Goal: Transaction & Acquisition: Purchase product/service

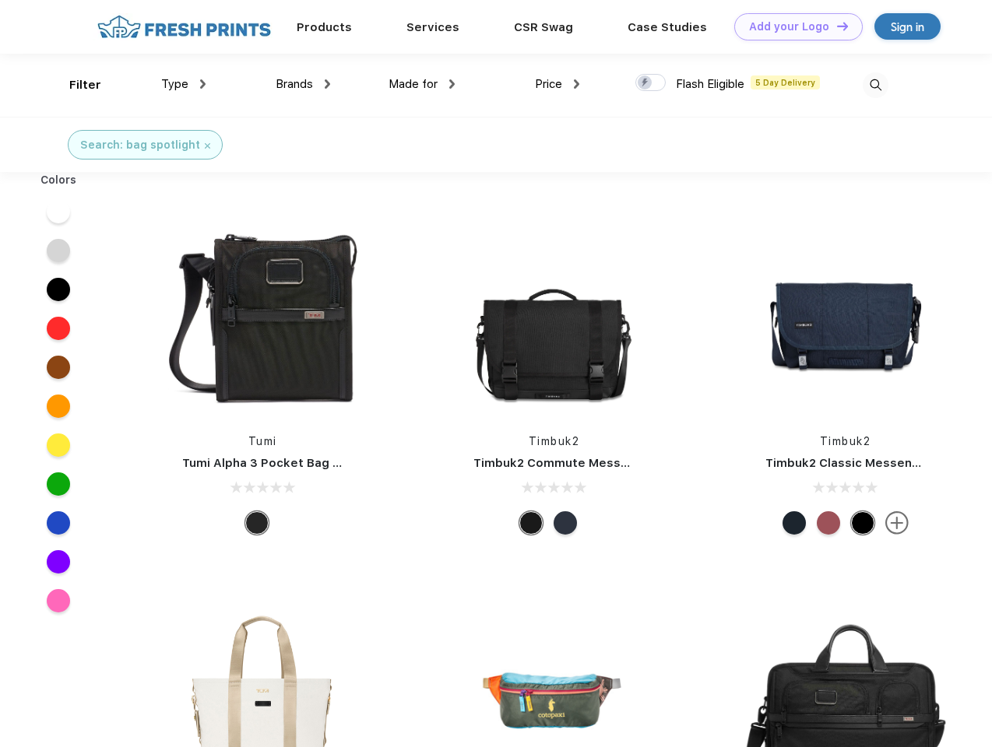
click at [793, 26] on link "Add your Logo Design Tool" at bounding box center [798, 26] width 128 height 27
click at [0, 0] on div "Design Tool" at bounding box center [0, 0] width 0 height 0
click at [835, 26] on link "Add your Logo Design Tool" at bounding box center [798, 26] width 128 height 27
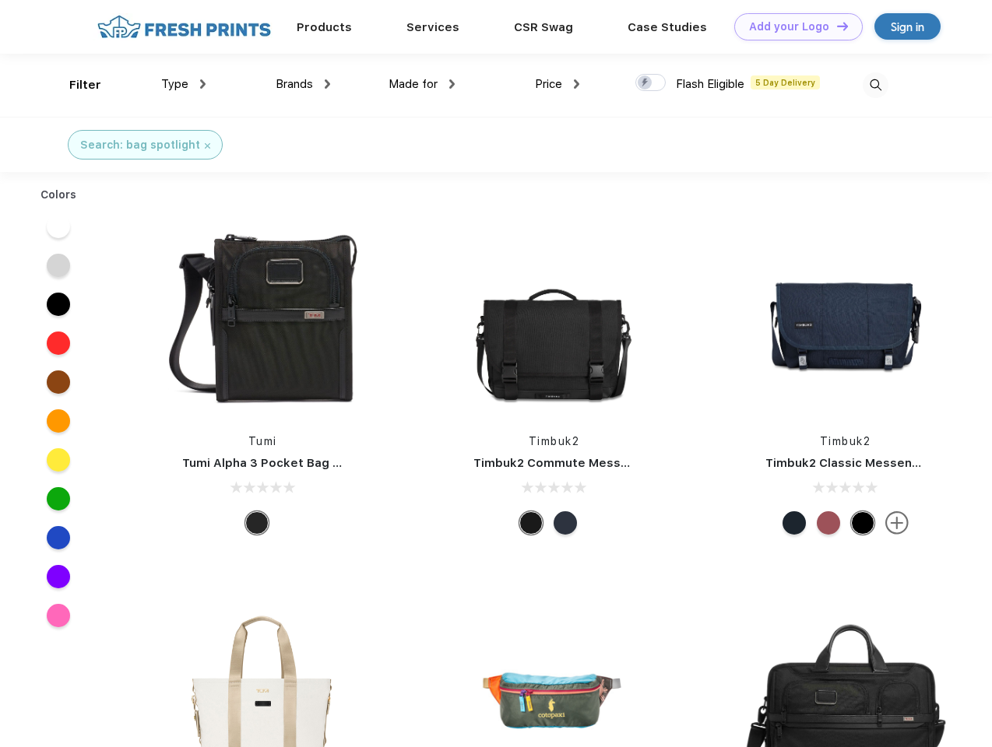
click at [75, 85] on div "Filter" at bounding box center [85, 85] width 32 height 18
click at [184, 84] on span "Type" at bounding box center [174, 84] width 27 height 14
click at [303, 84] on span "Brands" at bounding box center [294, 84] width 37 height 14
click at [422, 84] on span "Made for" at bounding box center [413, 84] width 49 height 14
click at [557, 84] on span "Price" at bounding box center [548, 84] width 27 height 14
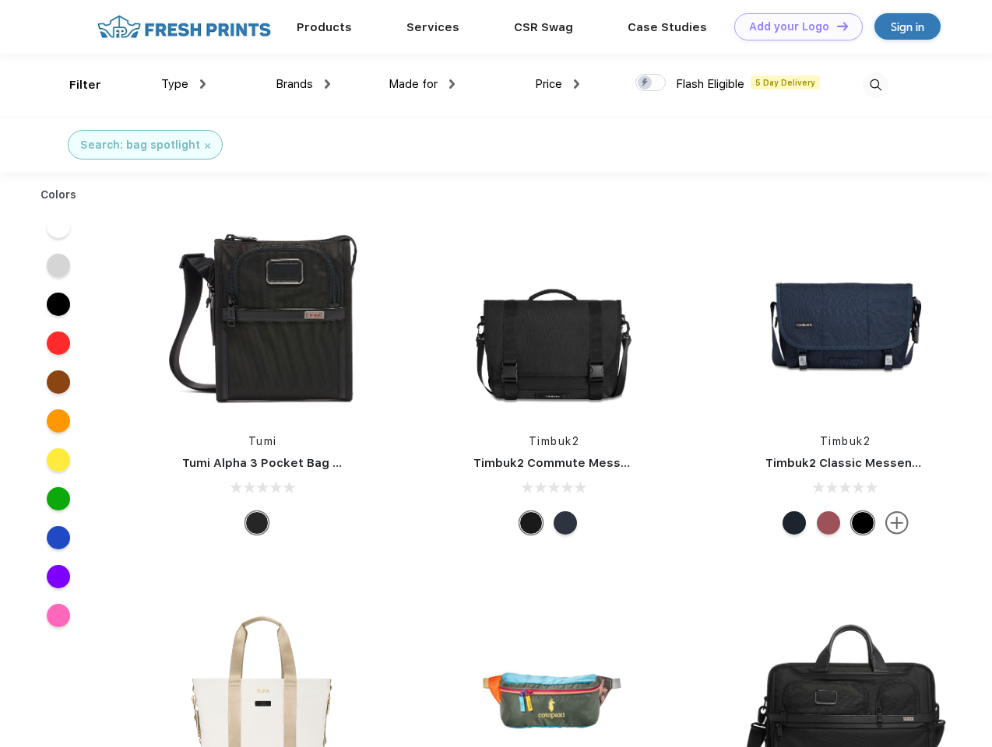
click at [651, 83] on div at bounding box center [650, 82] width 30 height 17
click at [645, 83] on input "checkbox" at bounding box center [640, 78] width 10 height 10
click at [875, 85] on img at bounding box center [876, 85] width 26 height 26
